Goal: Task Accomplishment & Management: Complete application form

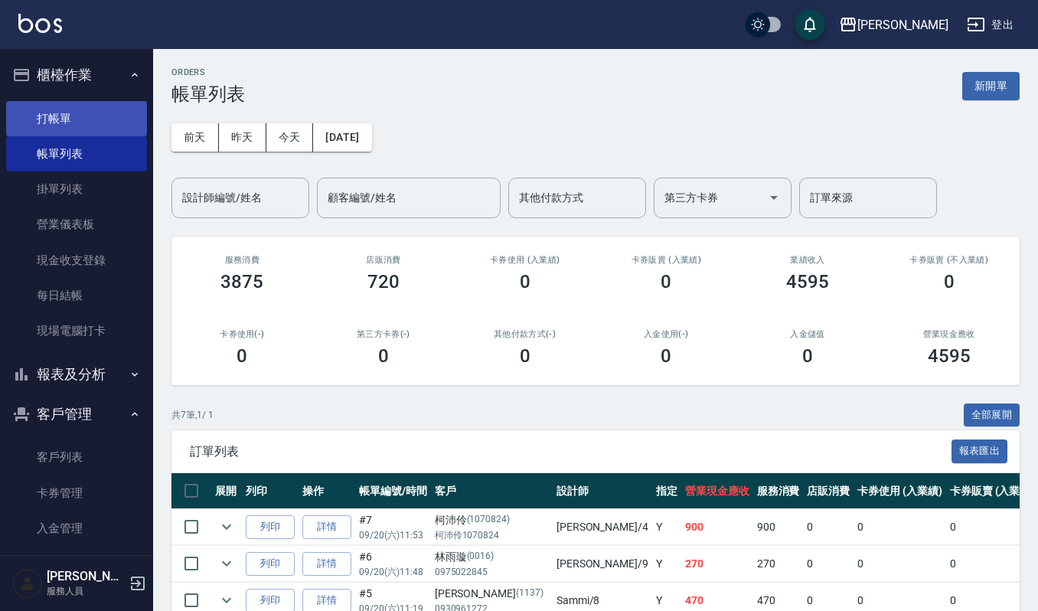
click at [58, 119] on link "打帳單" at bounding box center [76, 118] width 141 height 35
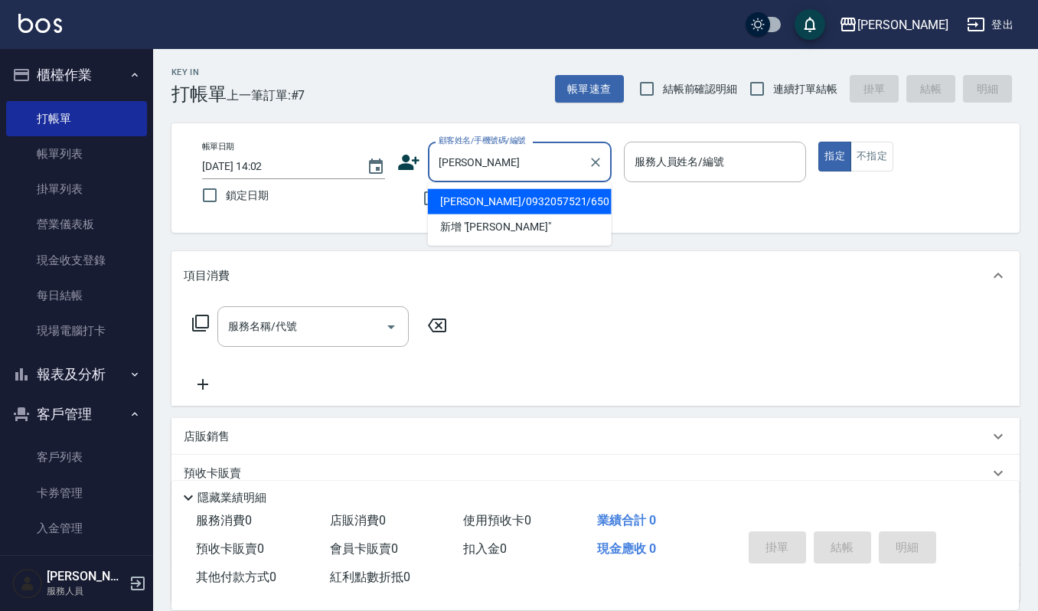
click at [515, 205] on li "[PERSON_NAME]/0932057521/650" at bounding box center [520, 201] width 184 height 25
type input "[PERSON_NAME]/0932057521/650"
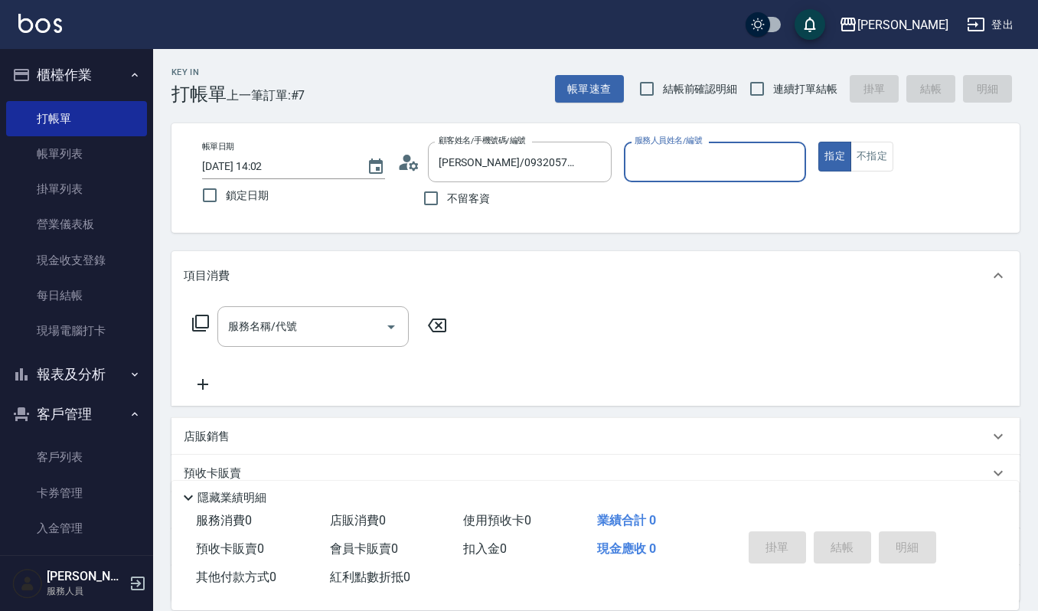
type input "吉兒-4"
click at [332, 328] on input "服務名稱/代號" at bounding box center [301, 326] width 155 height 27
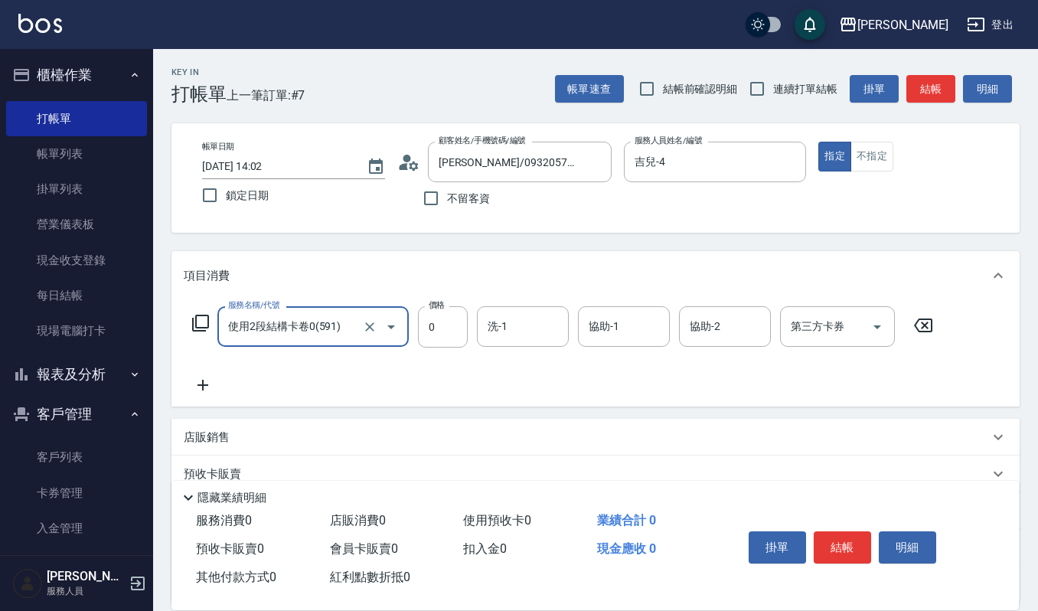
type input "使用2段結構卡卷0(591)"
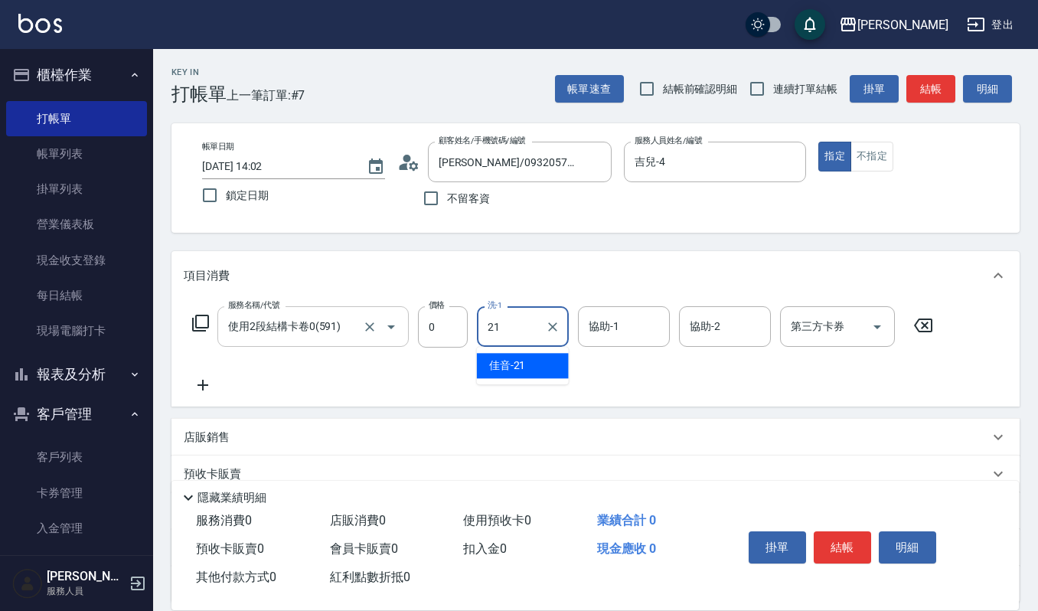
type input "佳音-21"
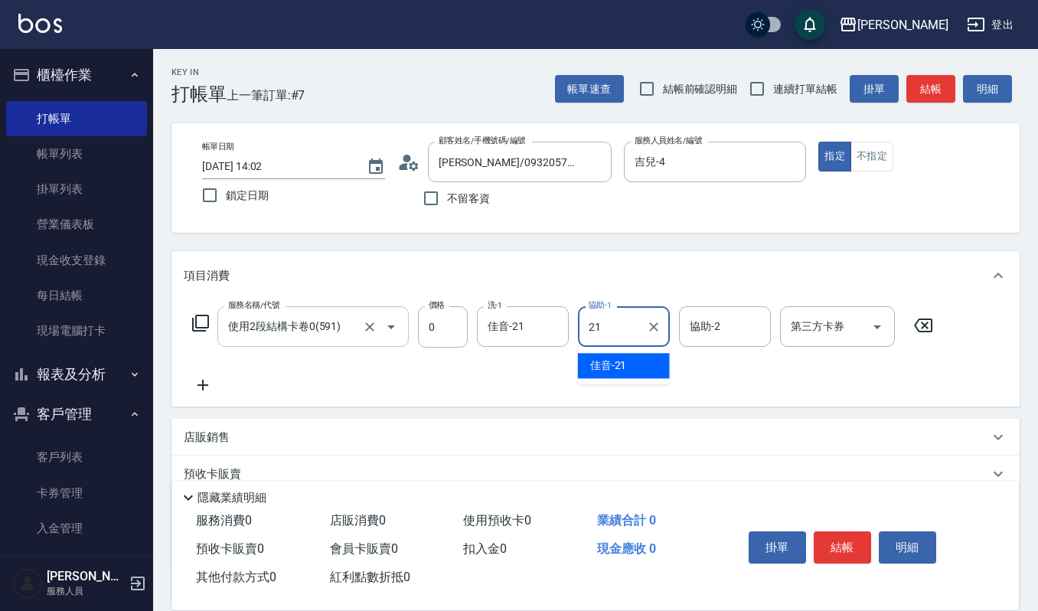
type input "佳音-21"
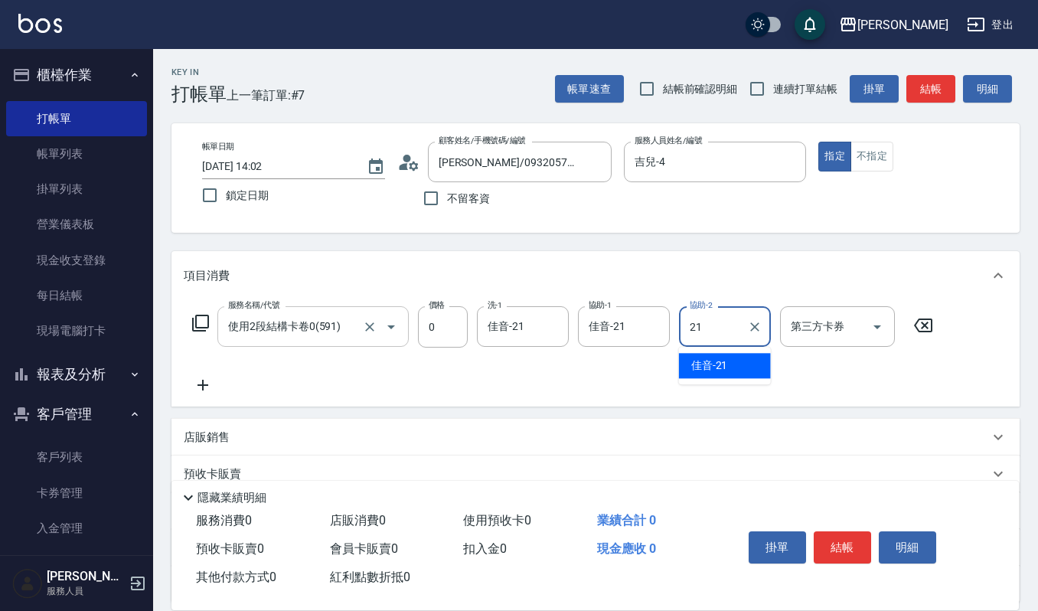
type input "佳音-21"
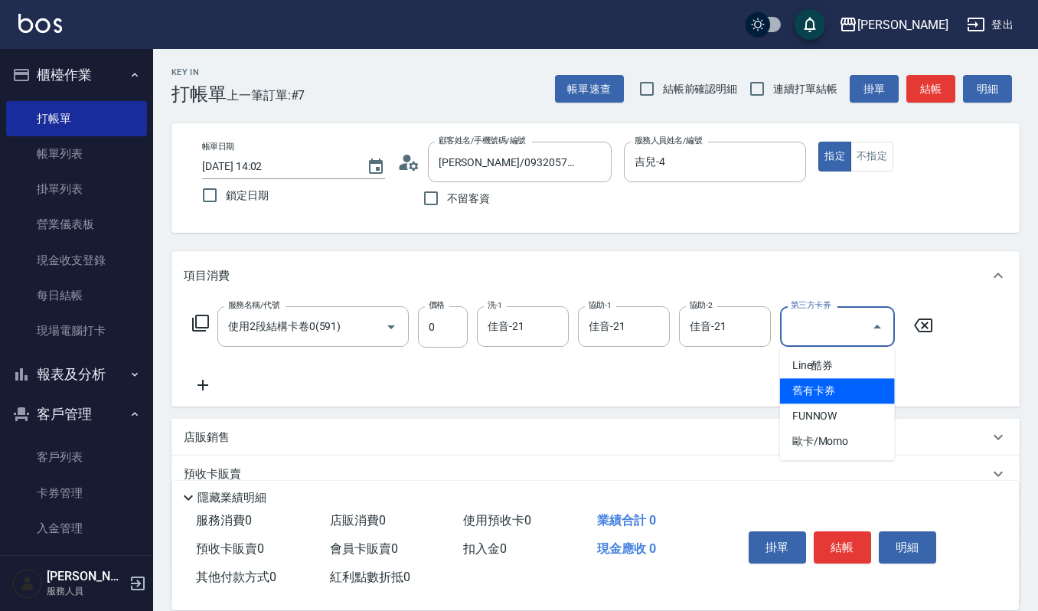
type input "舊有卡券"
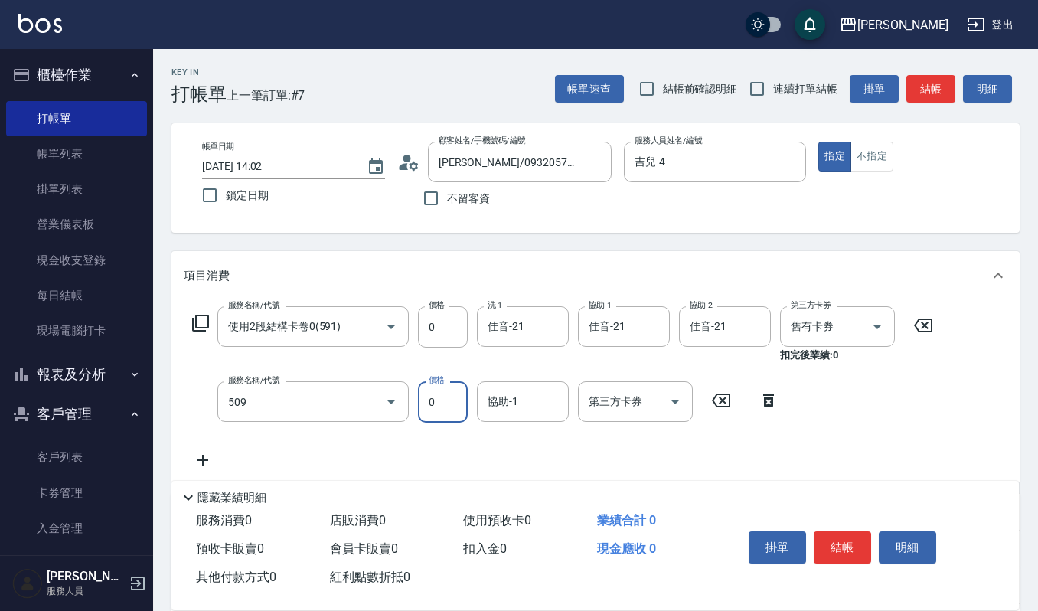
type input "頭皮頭髮大掃除券(509)"
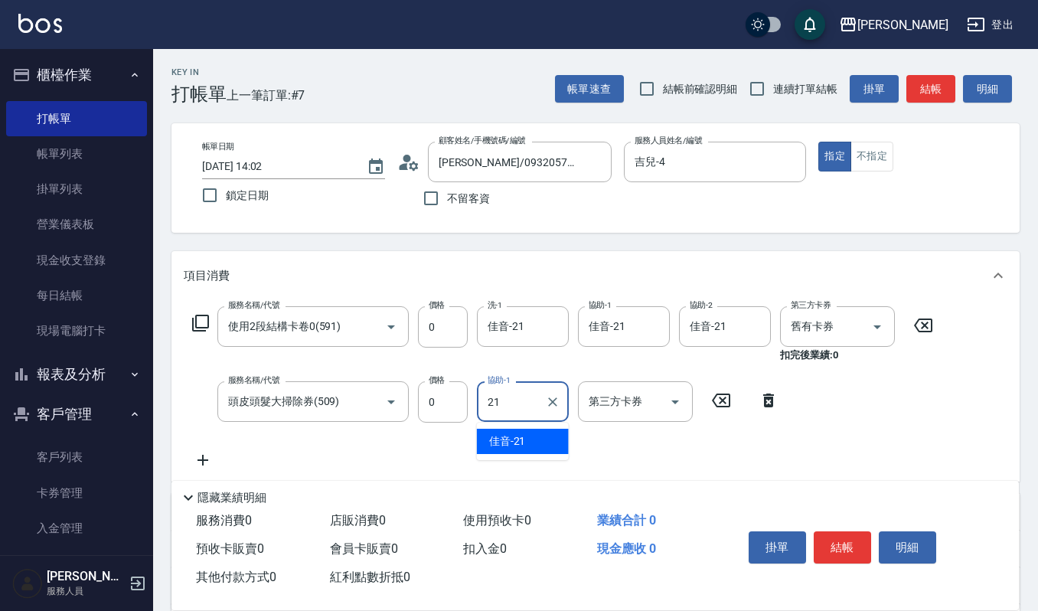
type input "佳音-21"
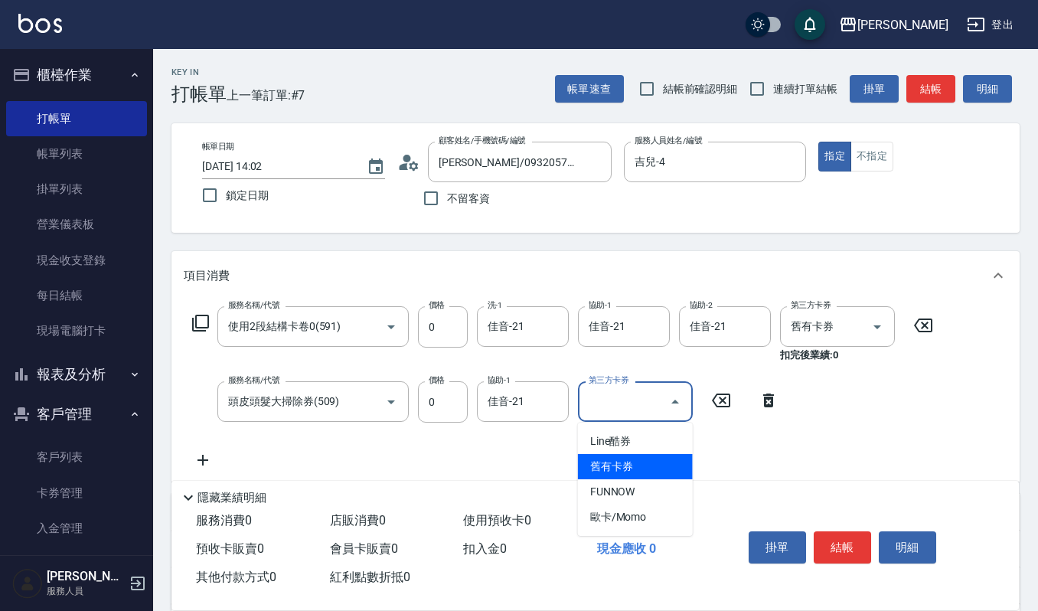
type input "舊有卡券"
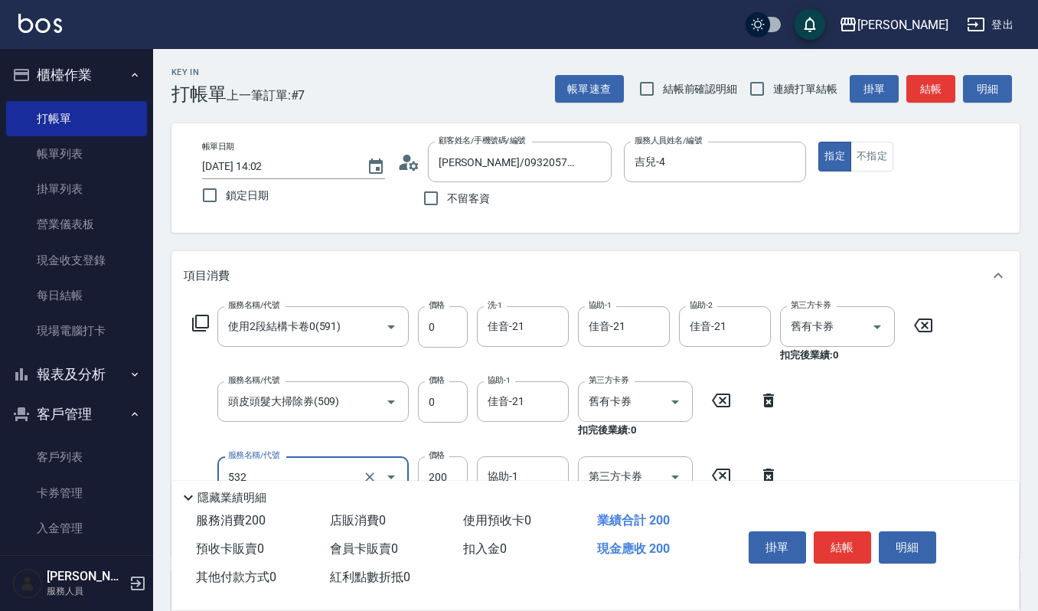
type input "自備複方.亞士(532)"
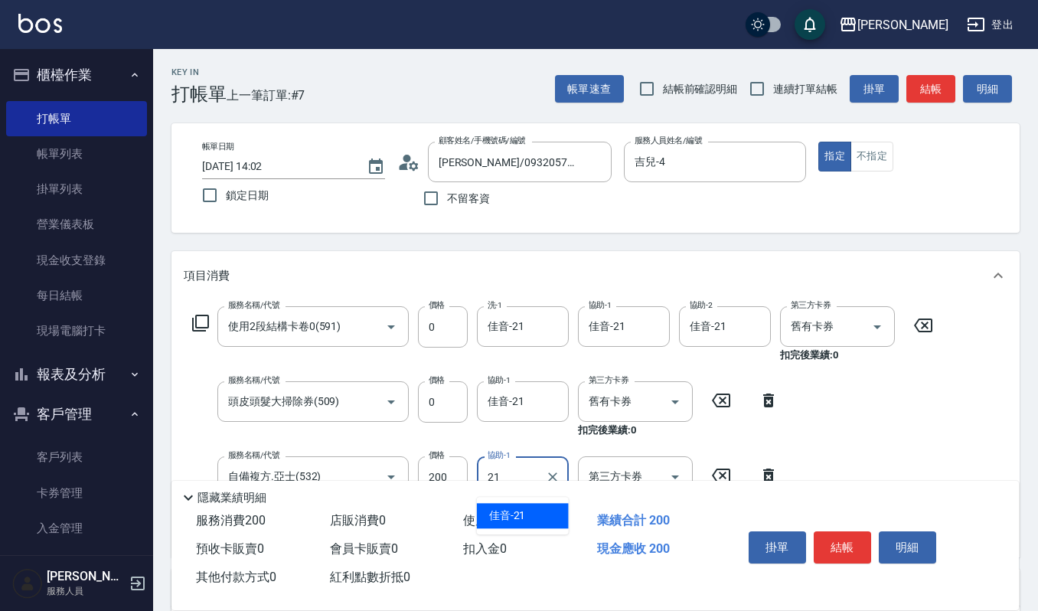
type input "佳音-21"
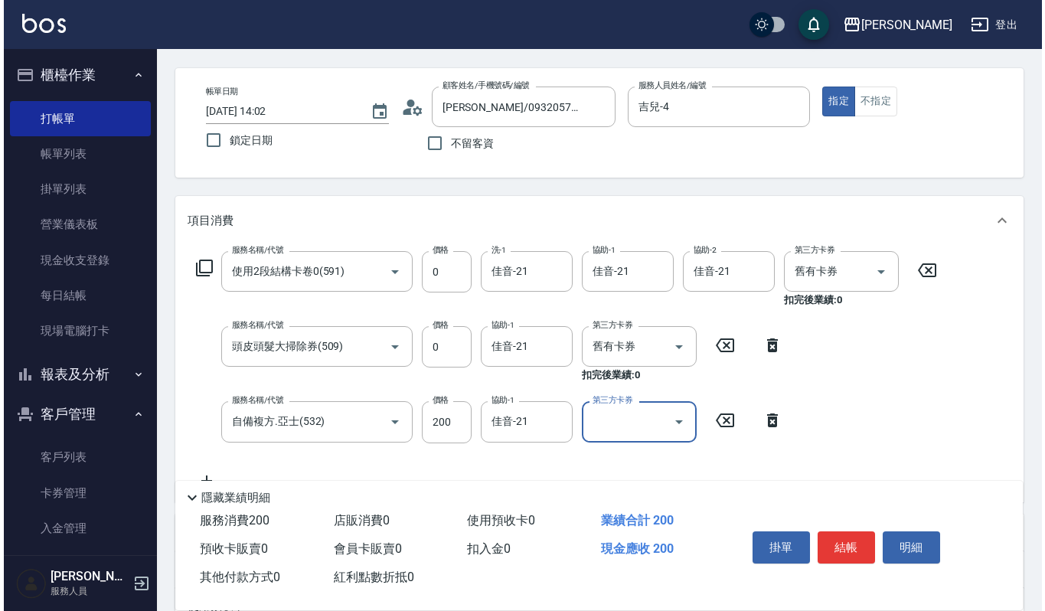
scroll to position [102, 0]
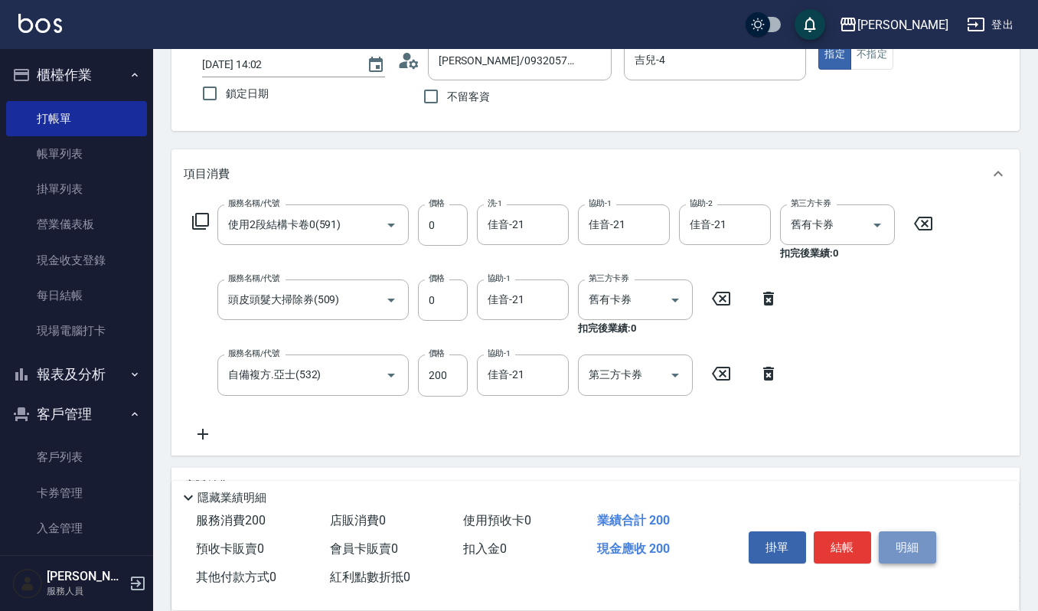
click at [895, 539] on button "明細" at bounding box center [907, 547] width 57 height 32
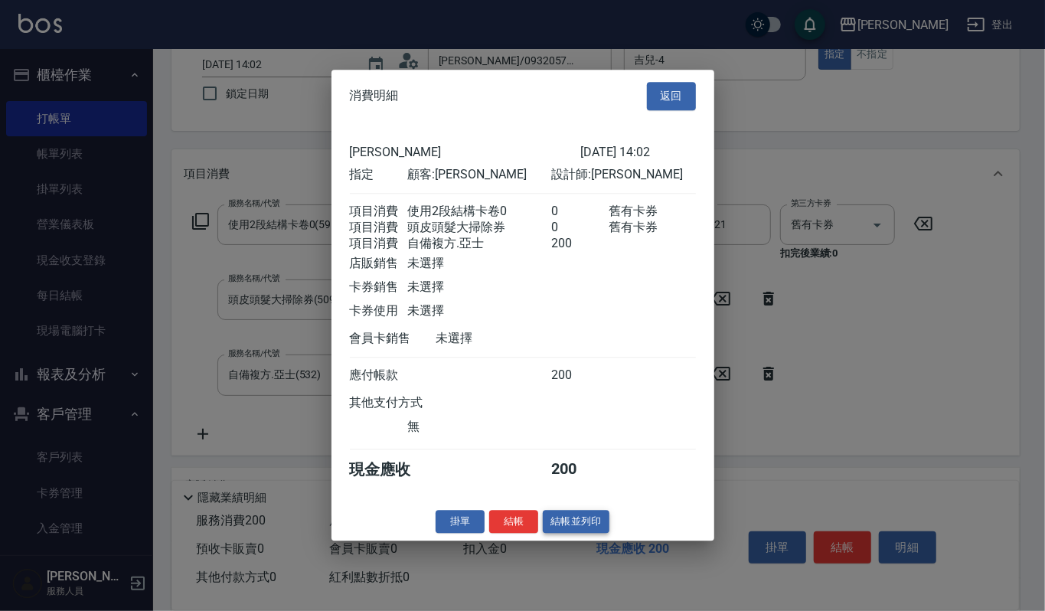
click at [579, 531] on button "結帳並列印" at bounding box center [576, 522] width 67 height 24
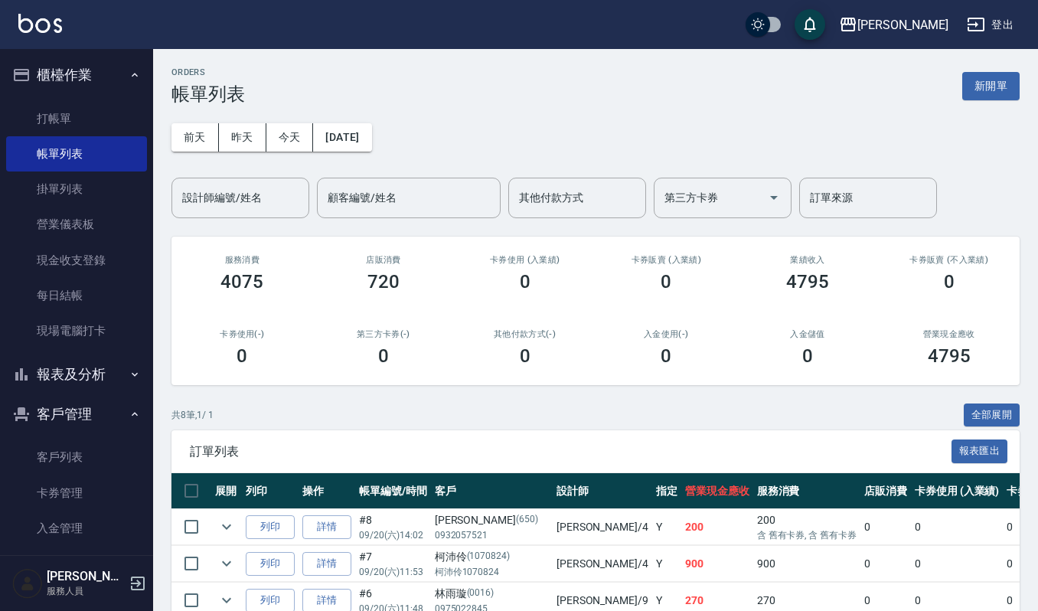
drag, startPoint x: 47, startPoint y: 451, endPoint x: 130, endPoint y: 404, distance: 95.6
click at [47, 451] on link "客戶列表" at bounding box center [76, 457] width 141 height 35
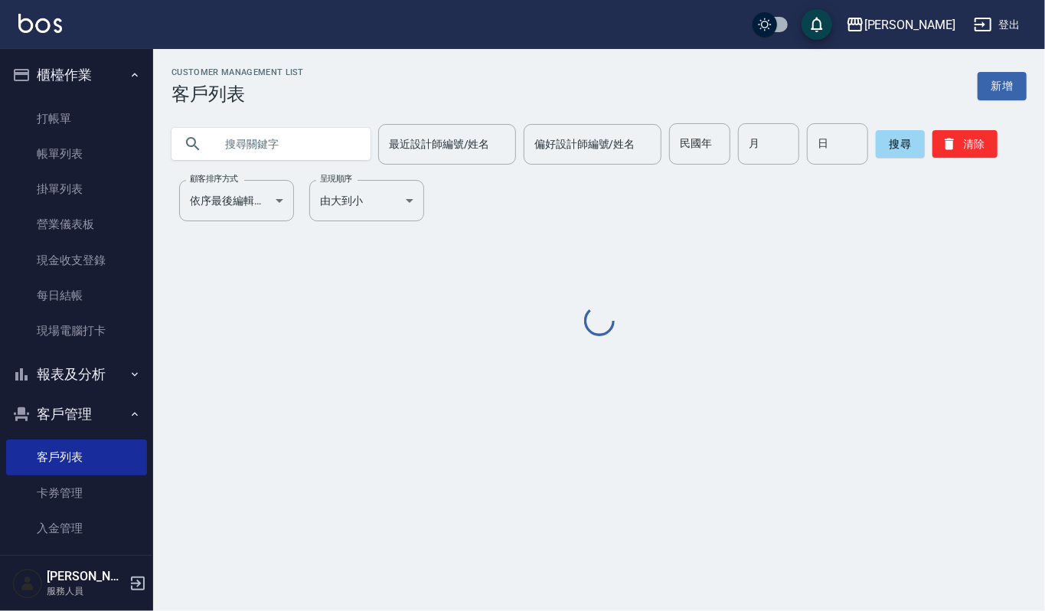
click at [283, 142] on input "text" at bounding box center [286, 143] width 144 height 41
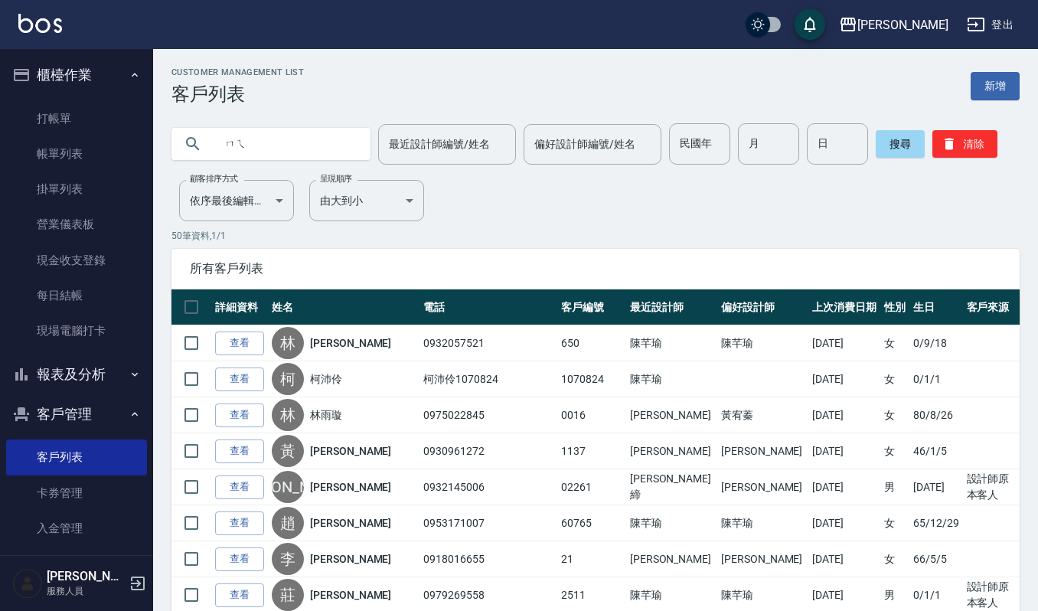
type input "沒"
type input "妹"
type input "每"
type input "美英"
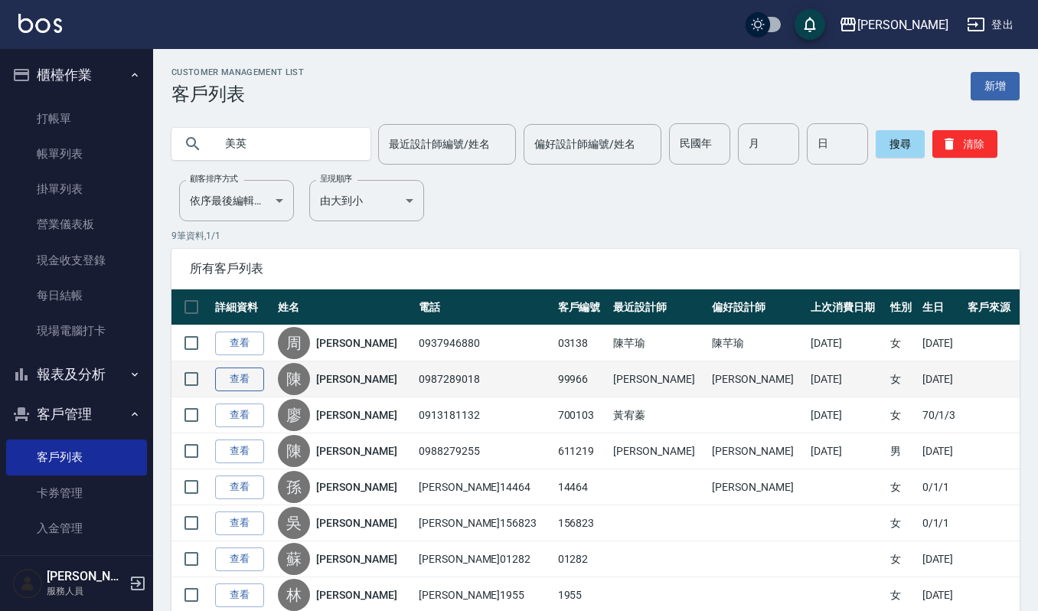
click at [243, 377] on link "查看" at bounding box center [239, 380] width 49 height 24
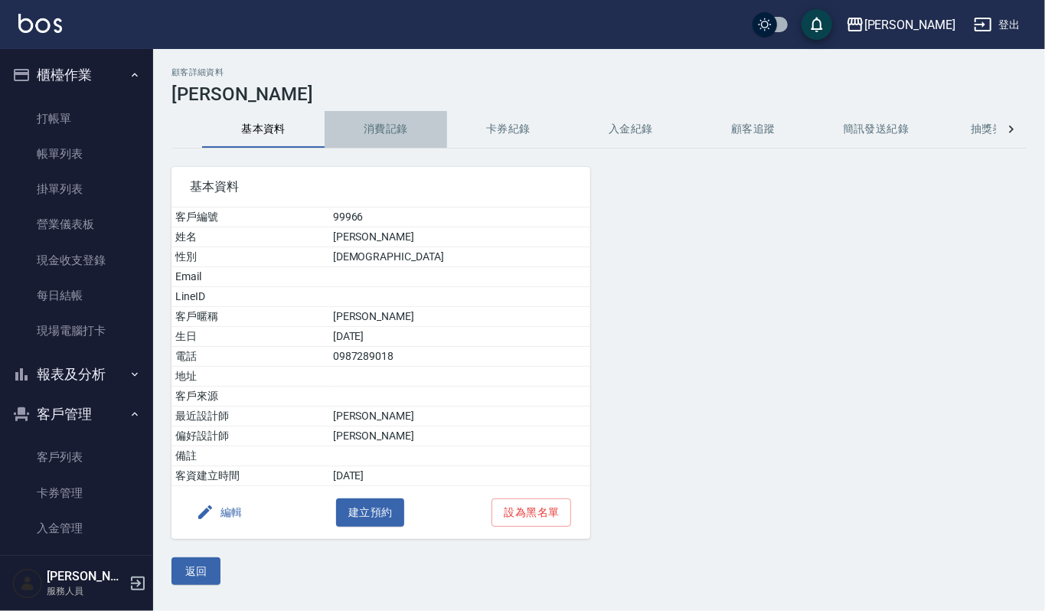
click at [386, 129] on button "消費記錄" at bounding box center [386, 129] width 123 height 37
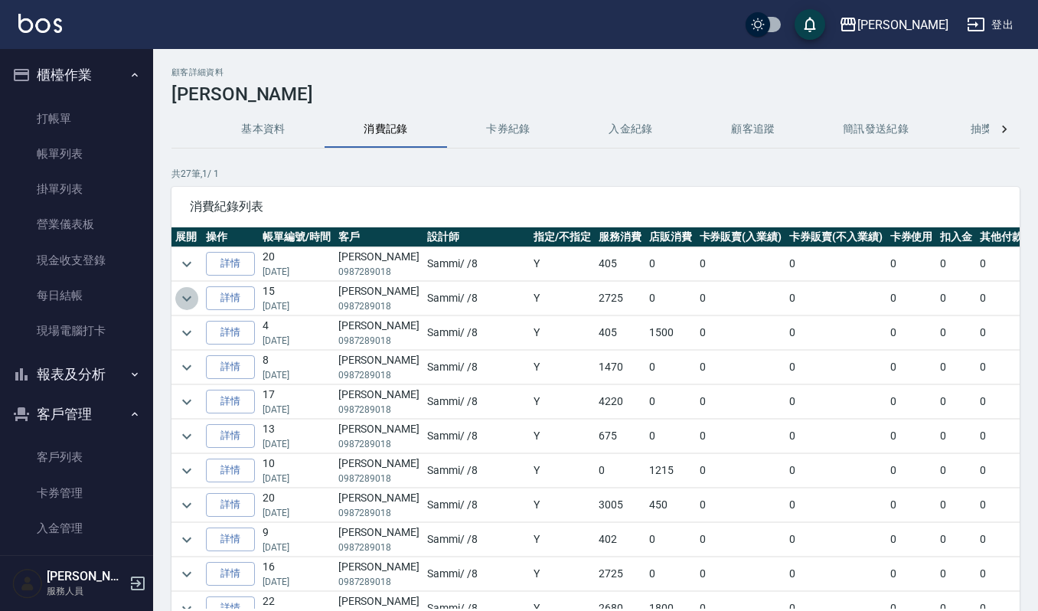
click at [188, 303] on icon "expand row" at bounding box center [187, 298] width 18 height 18
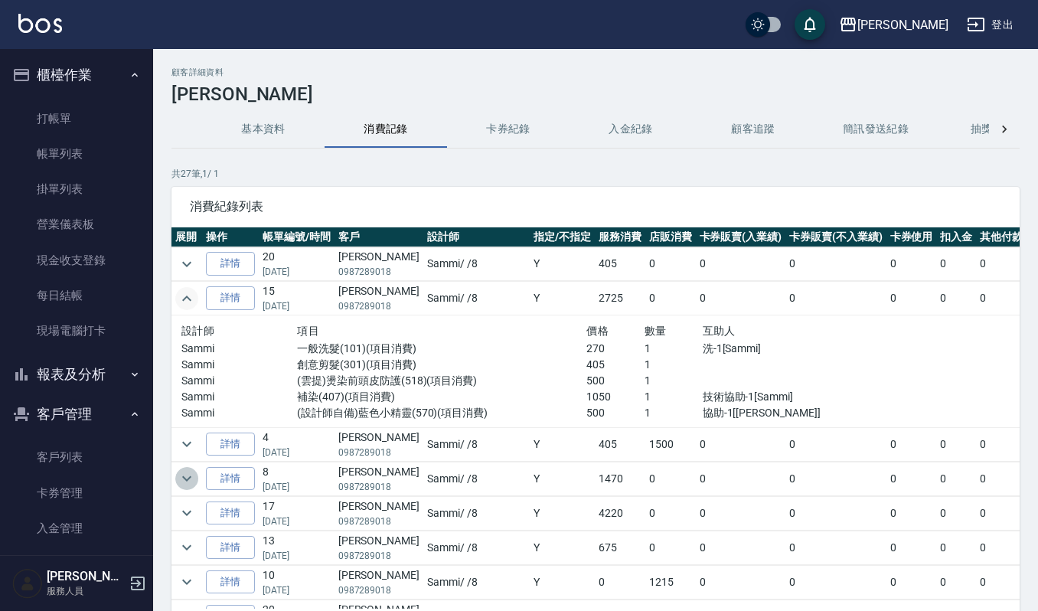
click at [185, 476] on icon "expand row" at bounding box center [187, 478] width 18 height 18
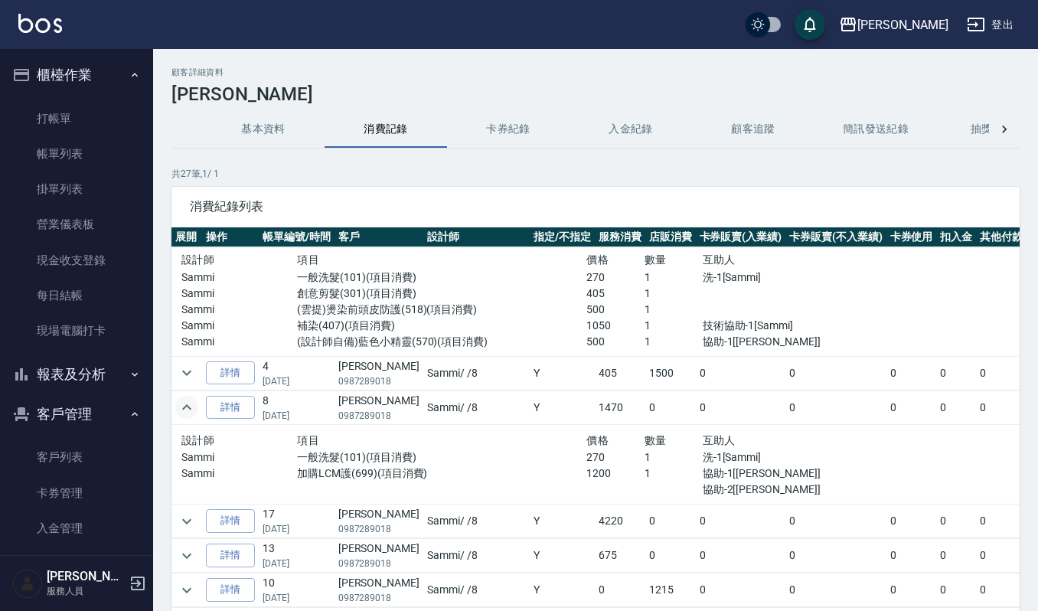
scroll to position [102, 0]
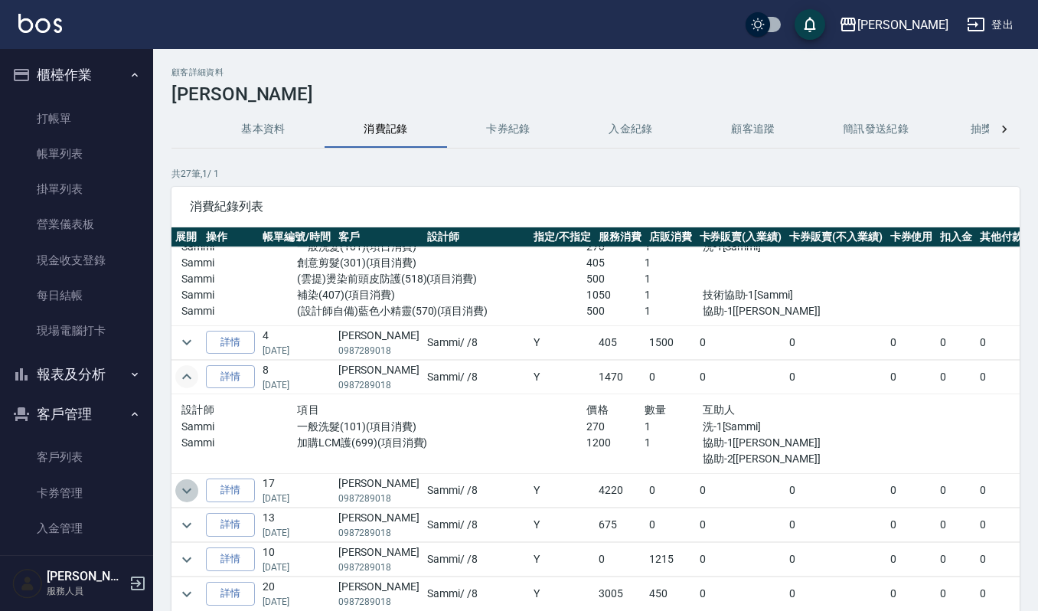
click at [188, 493] on icon "expand row" at bounding box center [186, 490] width 9 height 5
